Goal: Share content: Share content

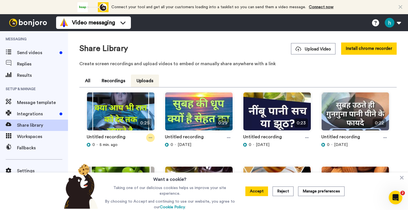
click at [152, 138] on icon at bounding box center [150, 138] width 3 height 4
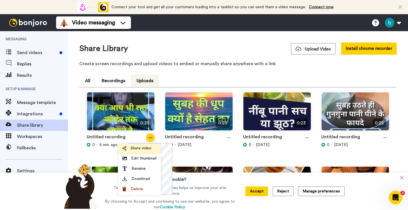
click at [145, 149] on span "Share video" at bounding box center [141, 148] width 21 height 6
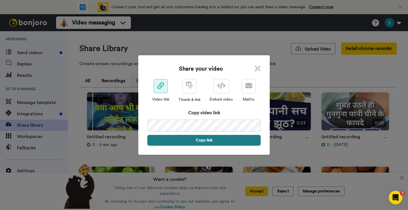
click at [210, 139] on button "Copy link" at bounding box center [203, 140] width 113 height 11
